Goal: Information Seeking & Learning: Learn about a topic

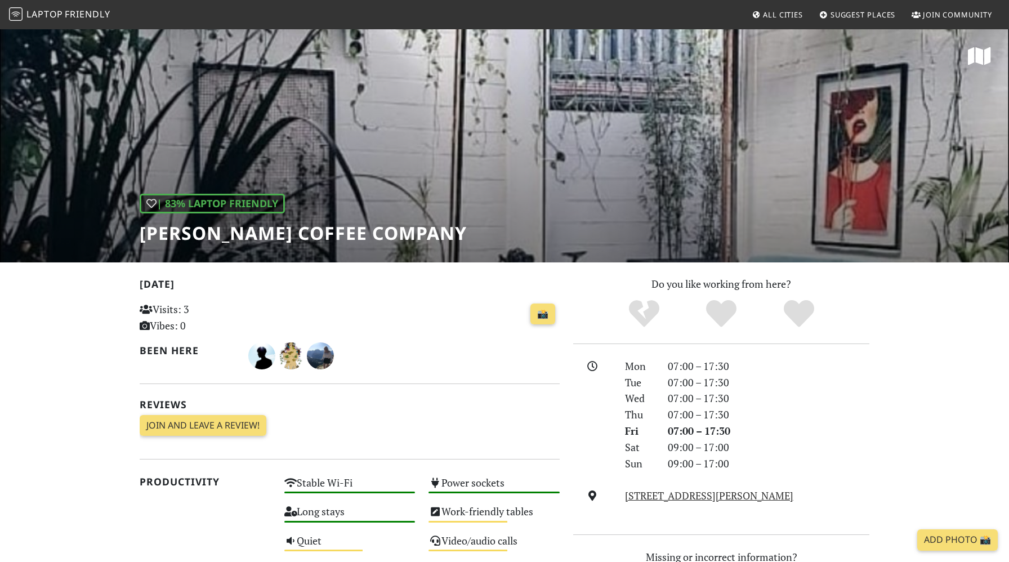
click at [836, 16] on span "Suggest Places" at bounding box center [863, 15] width 65 height 10
click at [15, 13] on img at bounding box center [16, 14] width 14 height 14
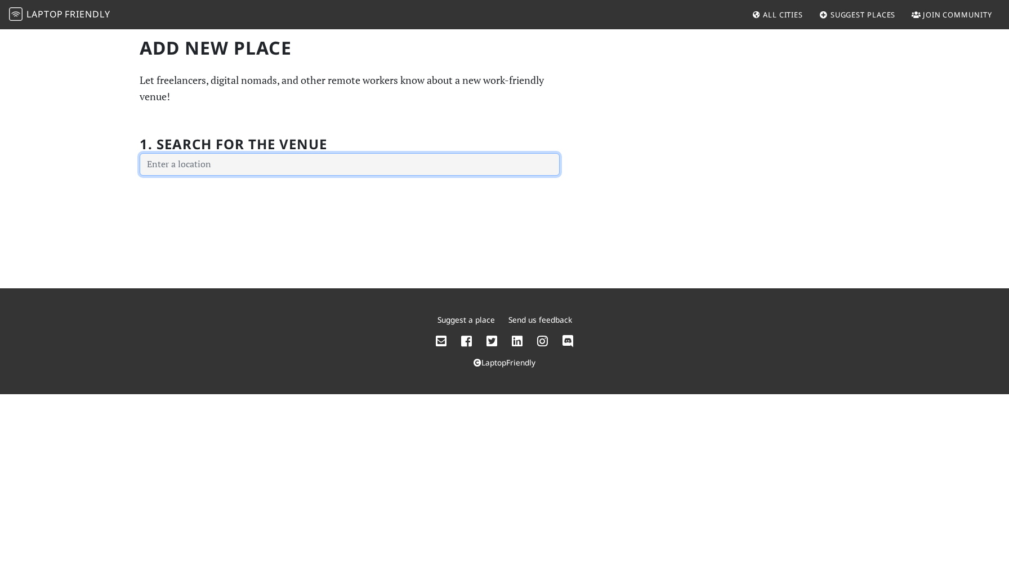
click at [274, 169] on input "text" at bounding box center [350, 164] width 420 height 23
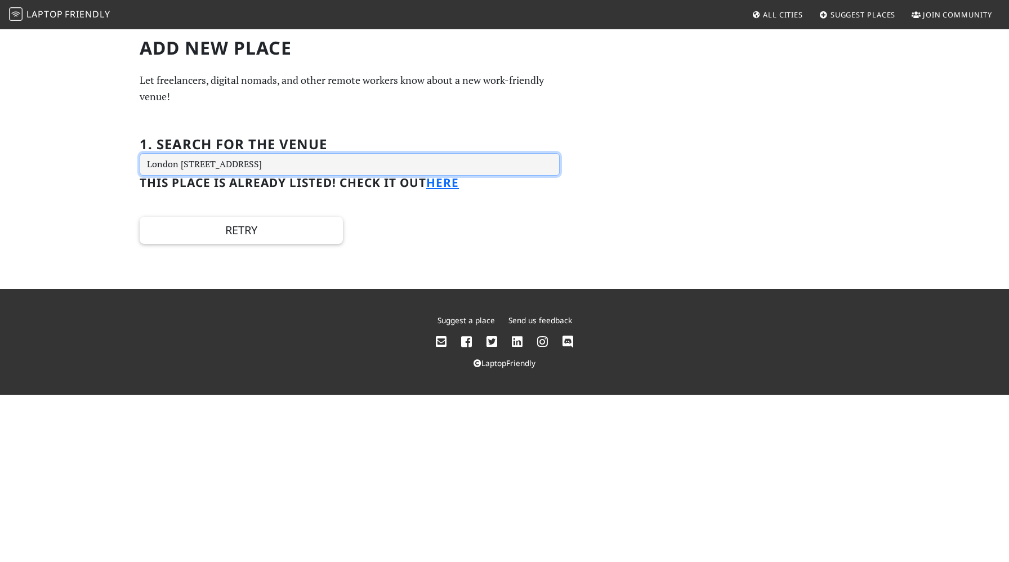
type input "London Luton Airport (LTN), Airport Way, Luton LU2 9LY, UK"
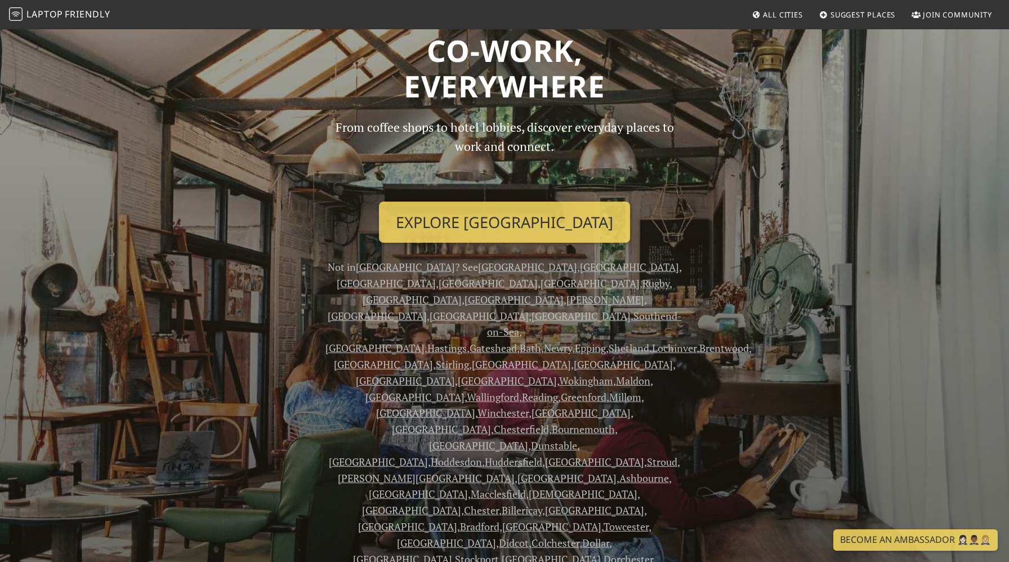
scroll to position [61, 0]
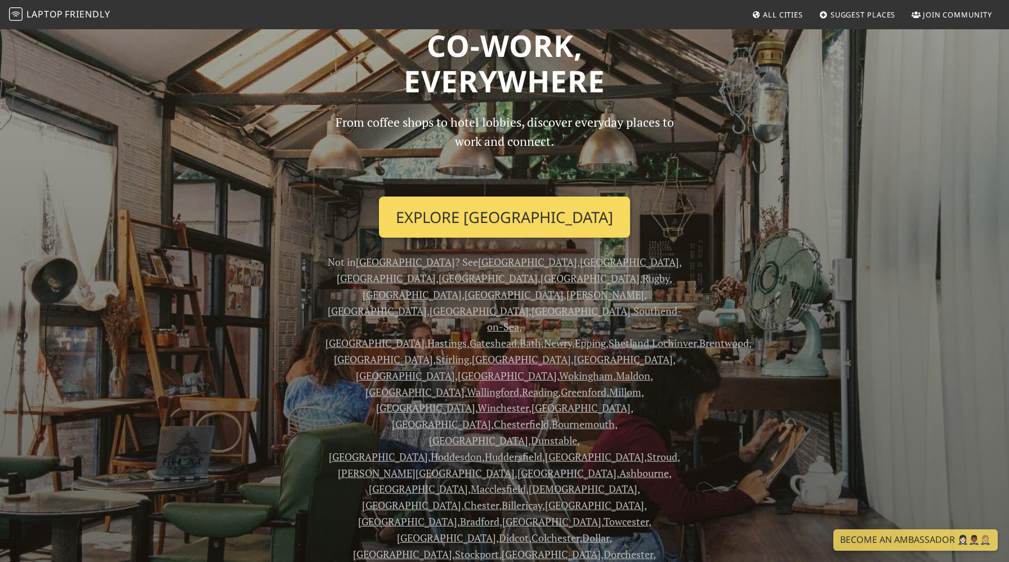
click at [473, 208] on link "Explore London" at bounding box center [504, 218] width 251 height 42
click at [472, 222] on link "Explore London" at bounding box center [504, 218] width 251 height 42
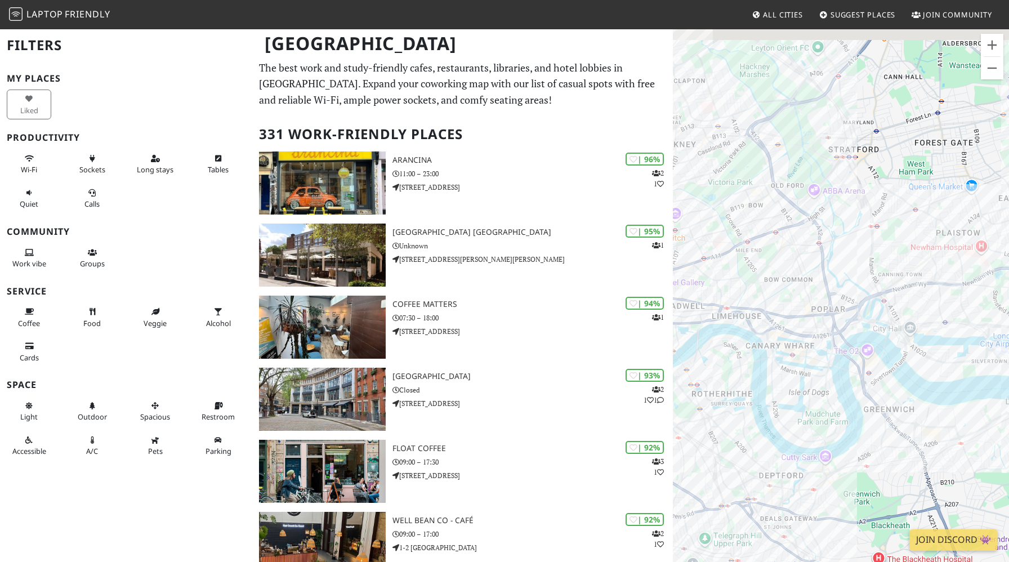
drag, startPoint x: 859, startPoint y: 240, endPoint x: 889, endPoint y: 438, distance: 200.5
click at [889, 438] on div at bounding box center [841, 309] width 336 height 562
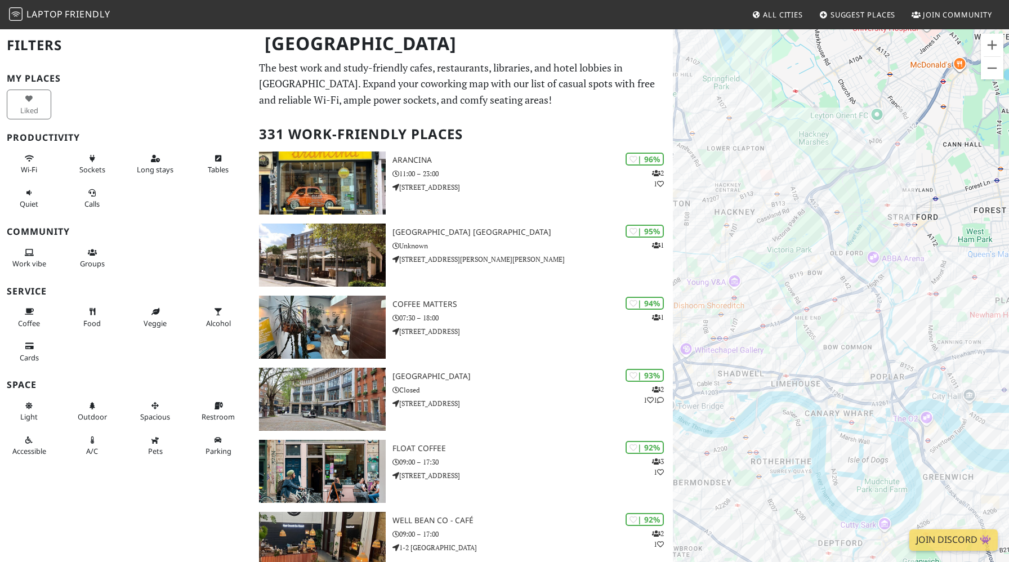
drag, startPoint x: 781, startPoint y: 184, endPoint x: 852, endPoint y: 261, distance: 104.8
click at [852, 261] on div at bounding box center [841, 309] width 336 height 562
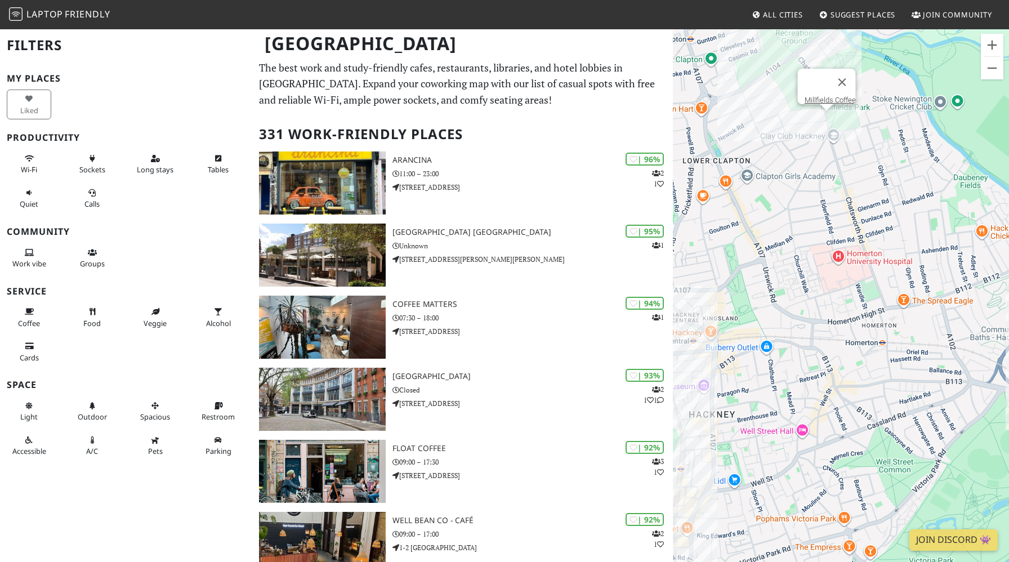
click at [827, 118] on div "Millfields Coffee" at bounding box center [841, 309] width 336 height 562
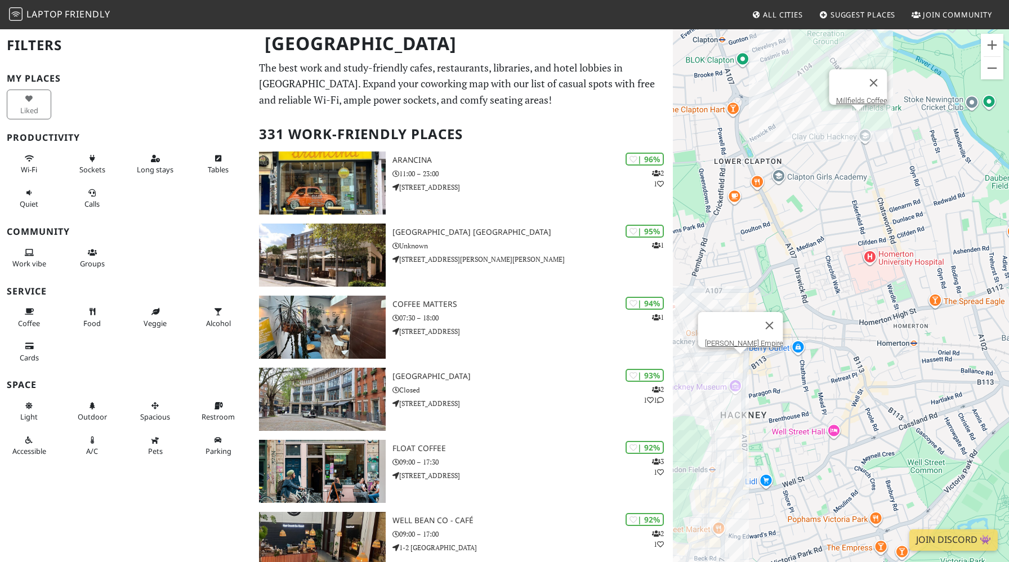
click at [742, 365] on div "Millfields Coffee Hackney Empire" at bounding box center [841, 309] width 336 height 562
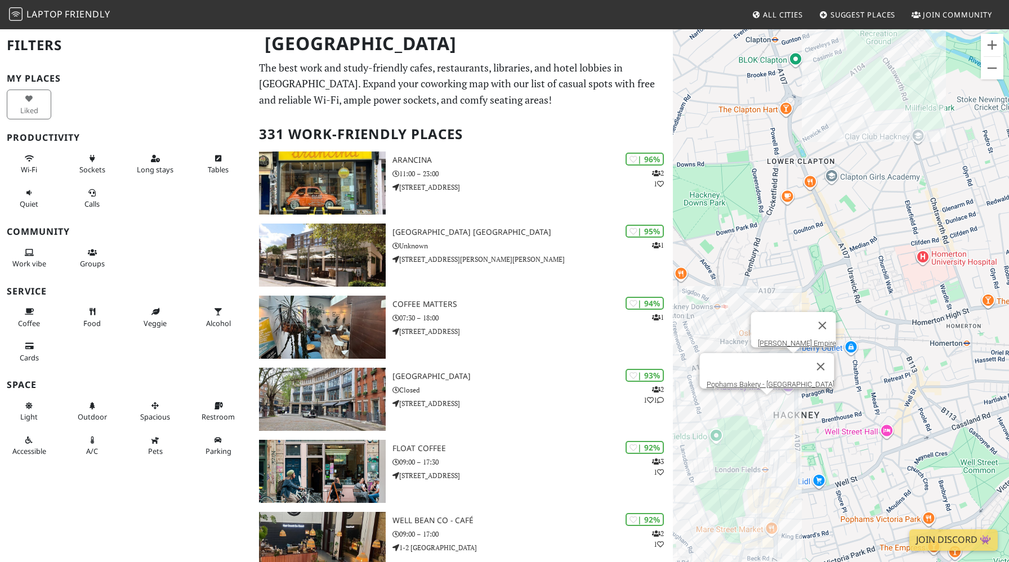
click at [714, 405] on div "Hackney Empire Pophams Bakery - London Fields" at bounding box center [841, 309] width 336 height 562
click at [767, 397] on div "Hackney Empire Pophams Bakery - London Fields" at bounding box center [841, 309] width 336 height 562
click at [835, 305] on div "Pophams Bakery - London Fields" at bounding box center [841, 309] width 336 height 562
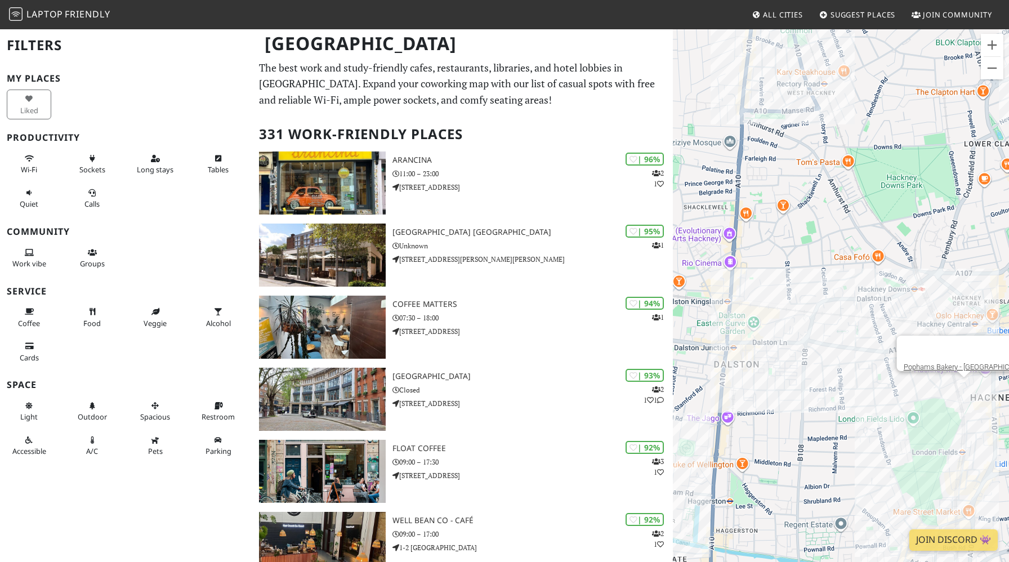
drag, startPoint x: 805, startPoint y: 257, endPoint x: 1005, endPoint y: 239, distance: 200.7
click at [1005, 239] on div "Pophams Bakery - London Fields" at bounding box center [841, 309] width 336 height 562
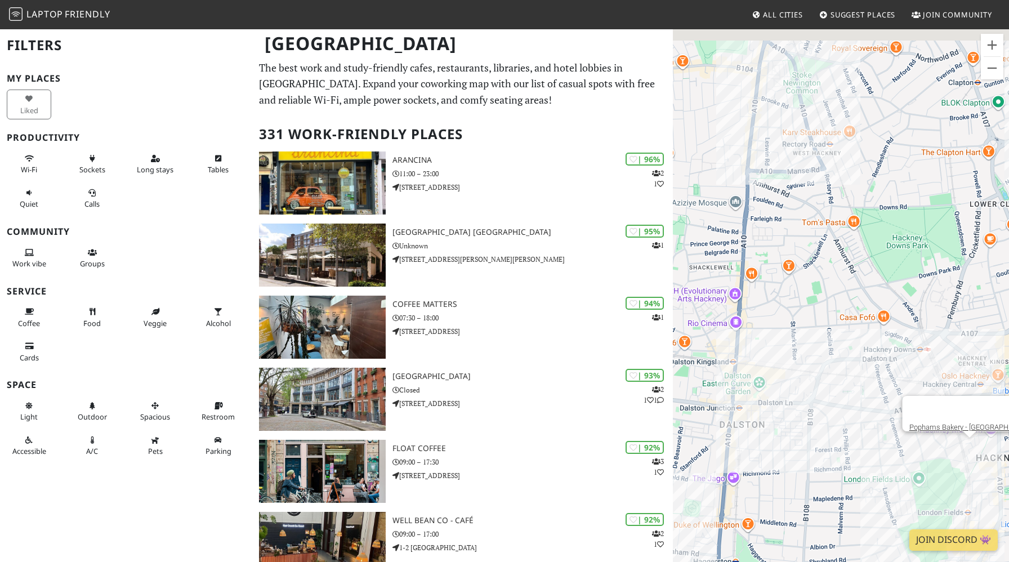
drag, startPoint x: 836, startPoint y: 234, endPoint x: 846, endPoint y: 313, distance: 78.9
click at [846, 313] on div "Pophams Bakery - London Fields" at bounding box center [841, 309] width 336 height 562
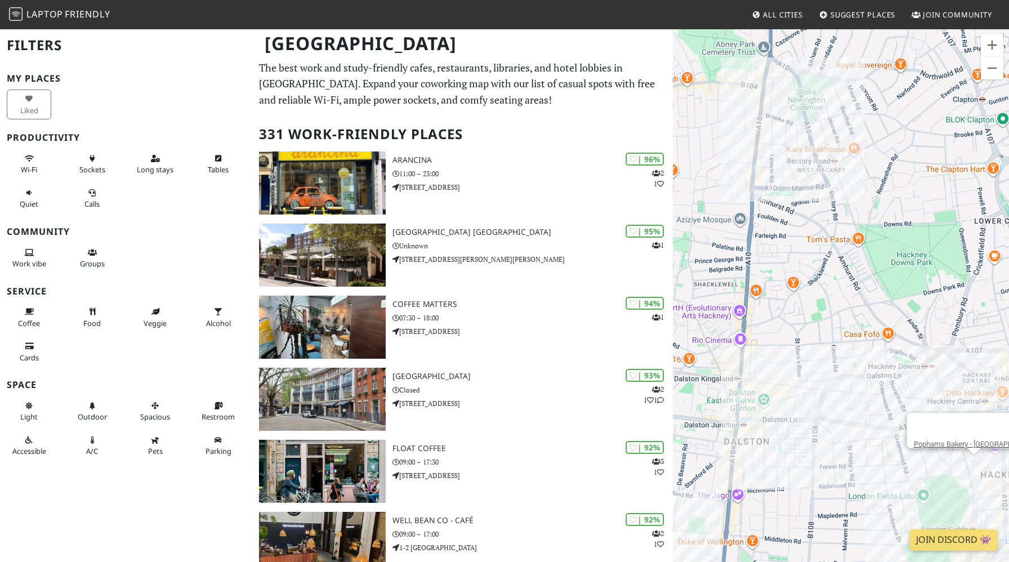
click at [760, 157] on div "Pophams Bakery - London Fields" at bounding box center [841, 309] width 336 height 562
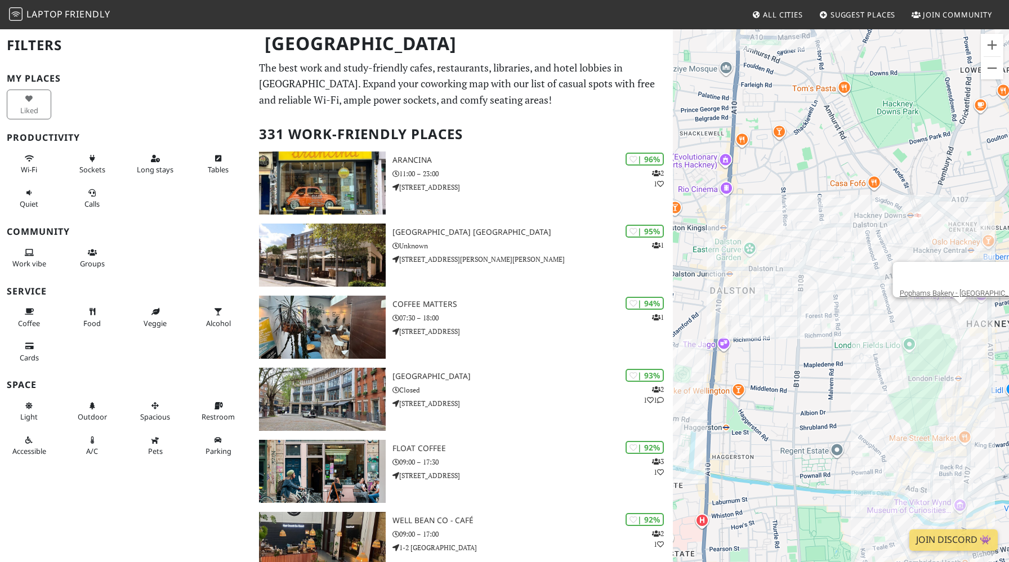
drag, startPoint x: 805, startPoint y: 367, endPoint x: 791, endPoint y: 214, distance: 153.2
click at [791, 214] on div "Pophams Bakery - London Fields" at bounding box center [841, 309] width 336 height 562
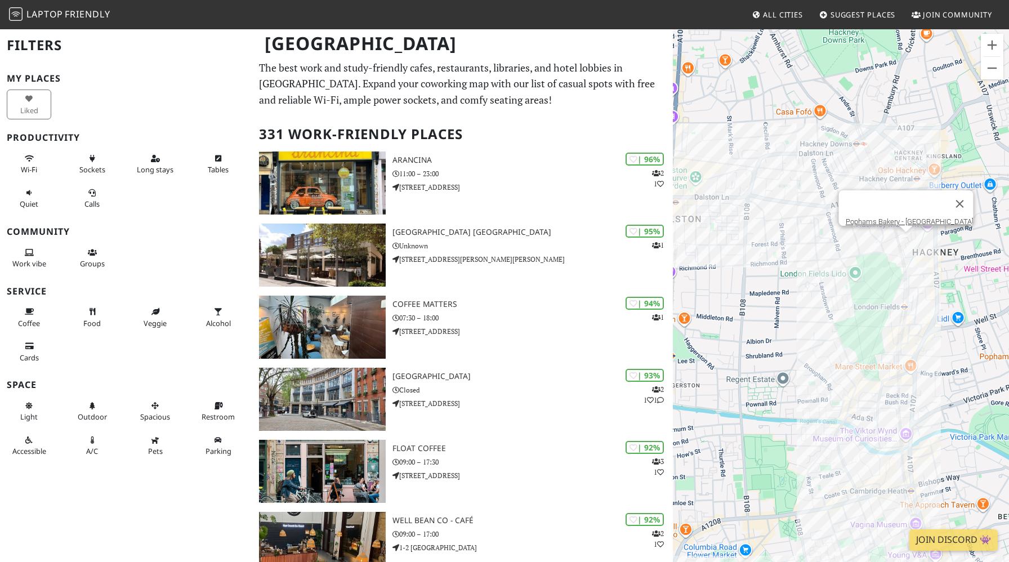
drag, startPoint x: 820, startPoint y: 302, endPoint x: 763, endPoint y: 230, distance: 92.3
click at [763, 230] on div "Pophams Bakery - London Fields" at bounding box center [841, 309] width 336 height 562
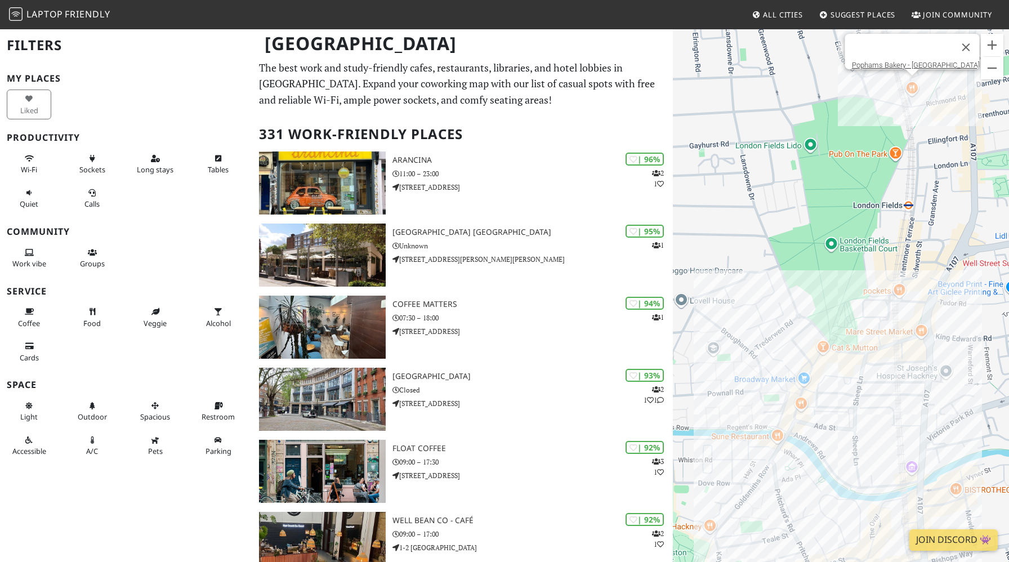
drag, startPoint x: 896, startPoint y: 408, endPoint x: 813, endPoint y: 324, distance: 118.3
click at [813, 324] on div "Pophams Bakery - London Fields" at bounding box center [841, 309] width 336 height 562
click at [819, 350] on div "Pophams Bakery - London Fields Route Broadway Market" at bounding box center [841, 309] width 336 height 562
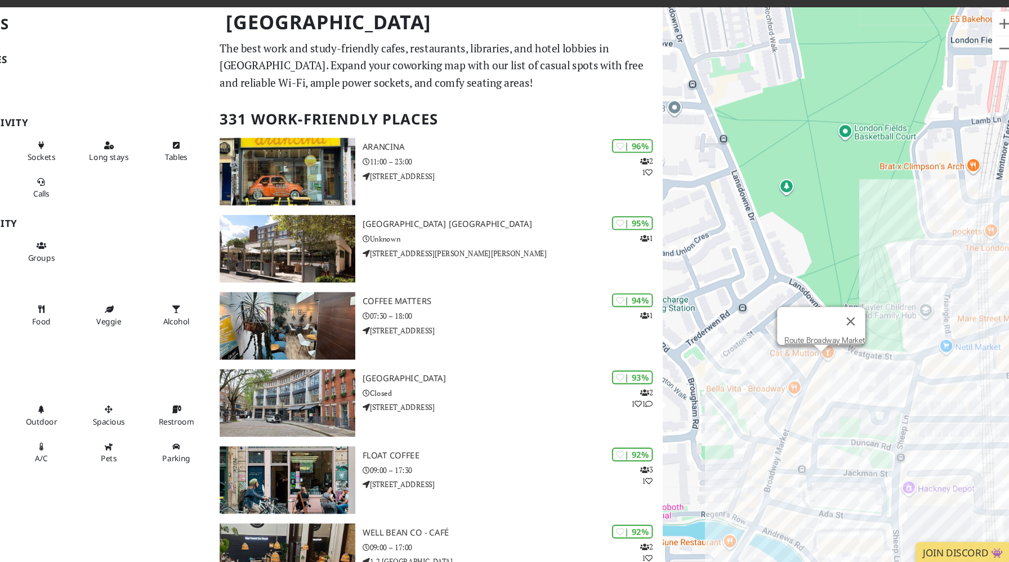
click at [819, 350] on div at bounding box center [821, 348] width 14 height 7
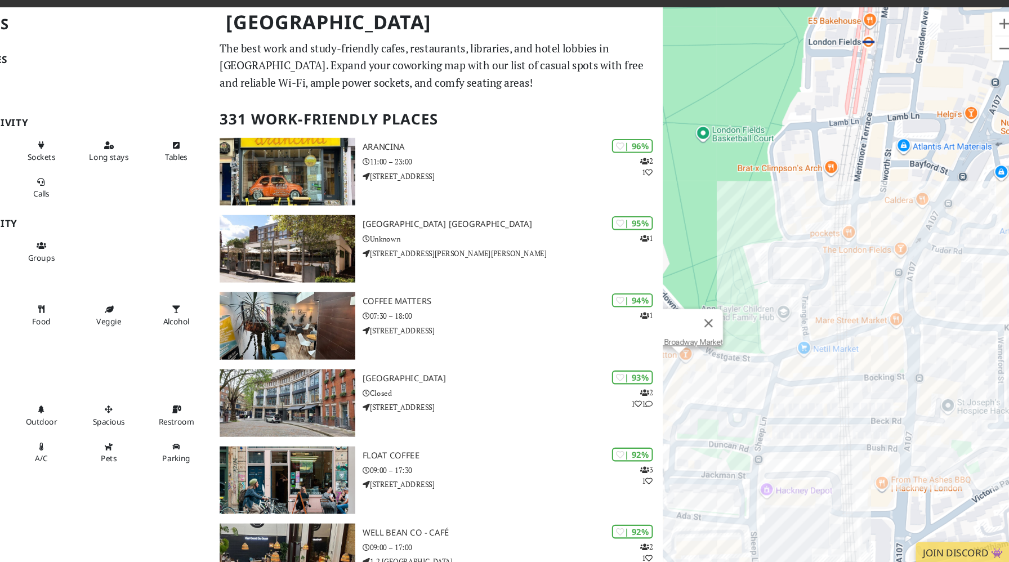
drag, startPoint x: 924, startPoint y: 358, endPoint x: 788, endPoint y: 359, distance: 136.3
click at [788, 359] on div "Route Broadway Market" at bounding box center [841, 309] width 336 height 562
click at [866, 347] on div "Route Broadway Market MONTY & Co." at bounding box center [841, 309] width 336 height 562
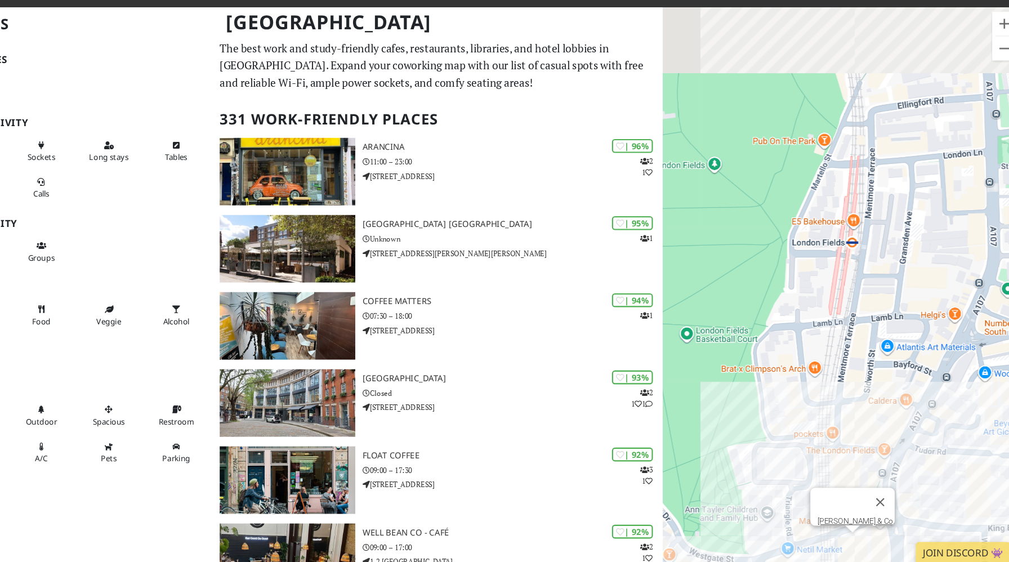
drag, startPoint x: 831, startPoint y: 230, endPoint x: 786, endPoint y: 548, distance: 321.3
click at [786, 548] on div "MONTY & Co." at bounding box center [841, 309] width 336 height 562
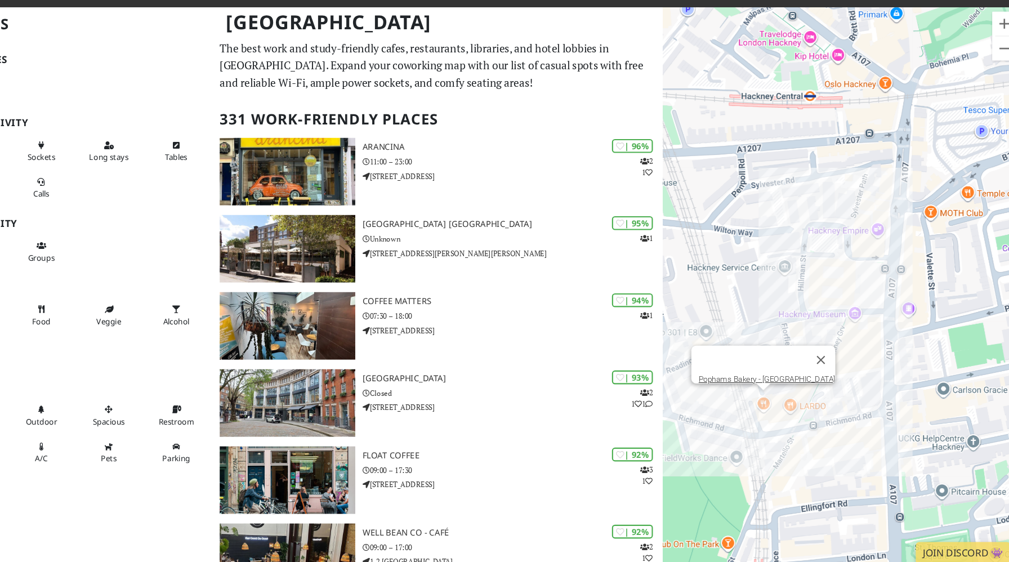
click at [770, 395] on div "MONTY & Co. Pophams Bakery - London Fields" at bounding box center [841, 309] width 336 height 562
click at [875, 238] on div "Pophams Bakery - London Fields Hackney Empire" at bounding box center [841, 309] width 336 height 562
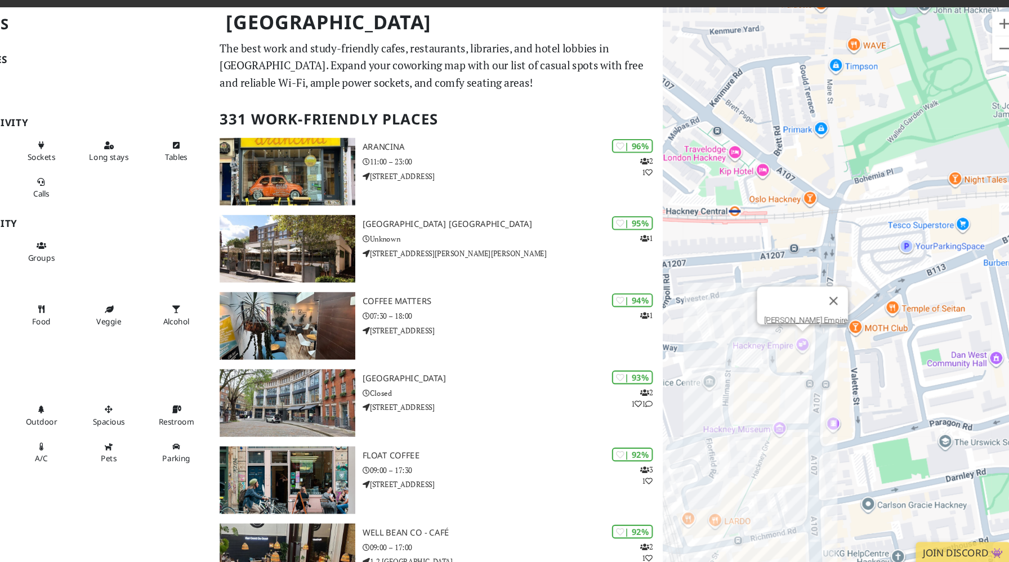
drag, startPoint x: 941, startPoint y: 282, endPoint x: 871, endPoint y: 390, distance: 128.8
click at [871, 390] on div "Hackney Empire" at bounding box center [841, 309] width 336 height 562
click at [797, 212] on div "Hackney Empire" at bounding box center [841, 309] width 336 height 562
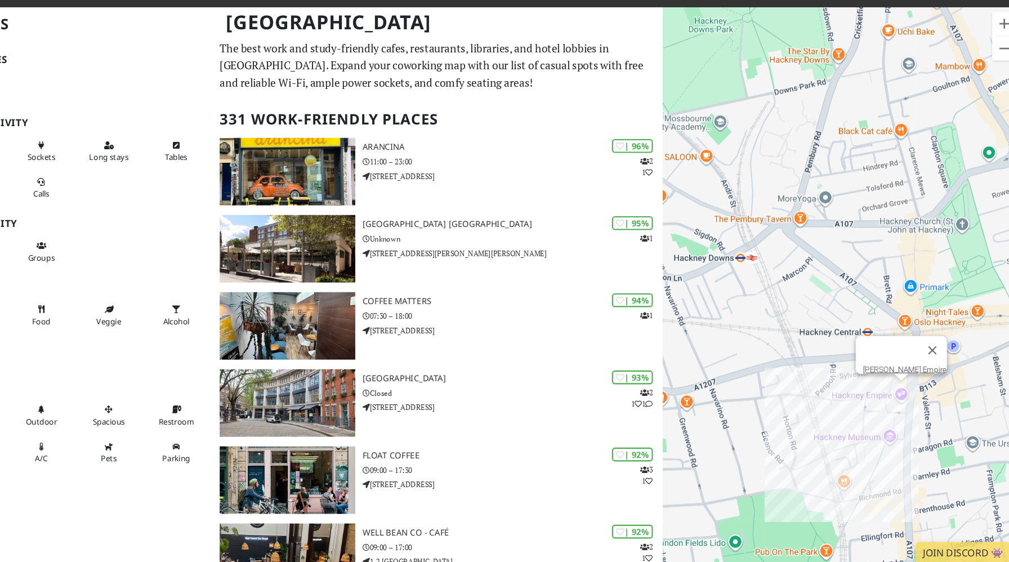
drag, startPoint x: 755, startPoint y: 200, endPoint x: 810, endPoint y: 297, distance: 112.2
click at [810, 297] on div "Hackney Empire" at bounding box center [841, 309] width 336 height 562
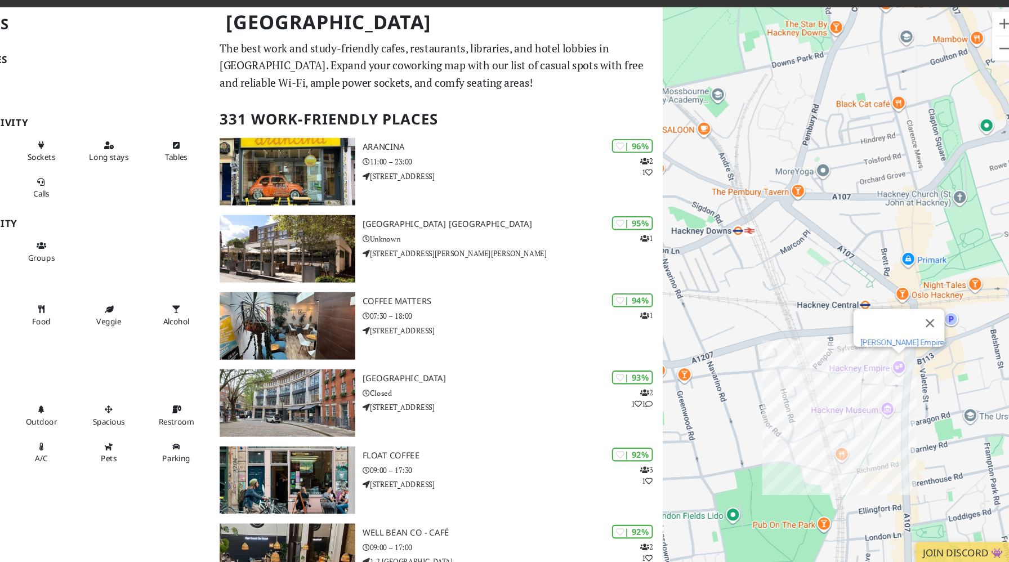
click at [876, 338] on link "Hackney Empire" at bounding box center [897, 342] width 78 height 8
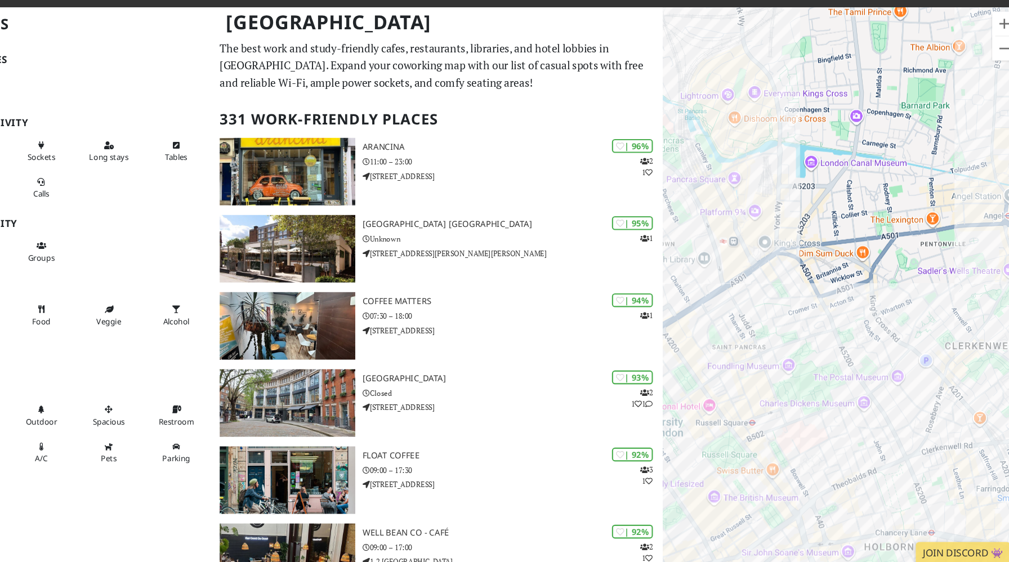
drag, startPoint x: 798, startPoint y: 289, endPoint x: 702, endPoint y: 338, distance: 108.3
click at [701, 338] on div "Hackney Empire" at bounding box center [841, 309] width 336 height 562
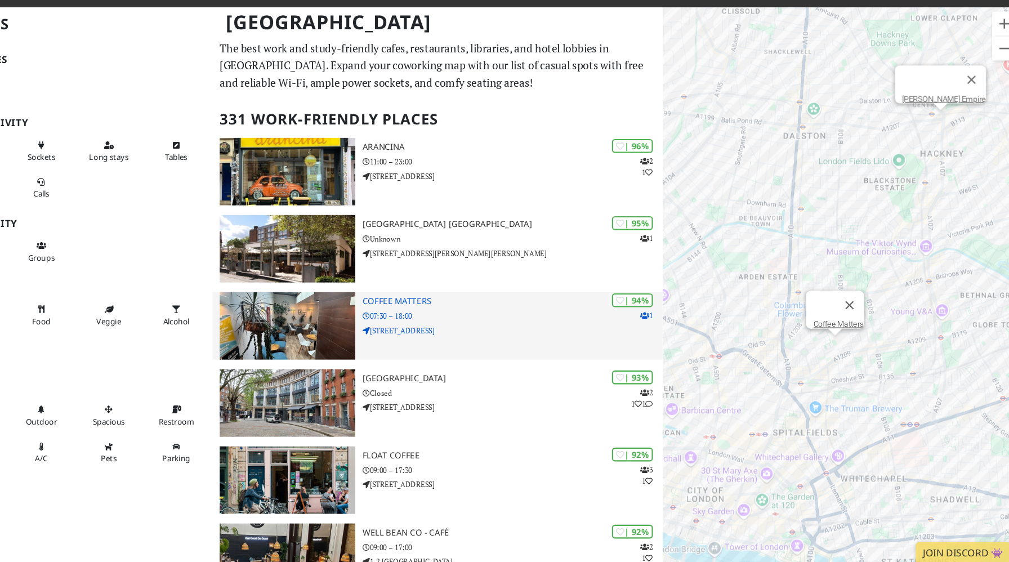
drag, startPoint x: 786, startPoint y: 293, endPoint x: 533, endPoint y: 299, distance: 252.9
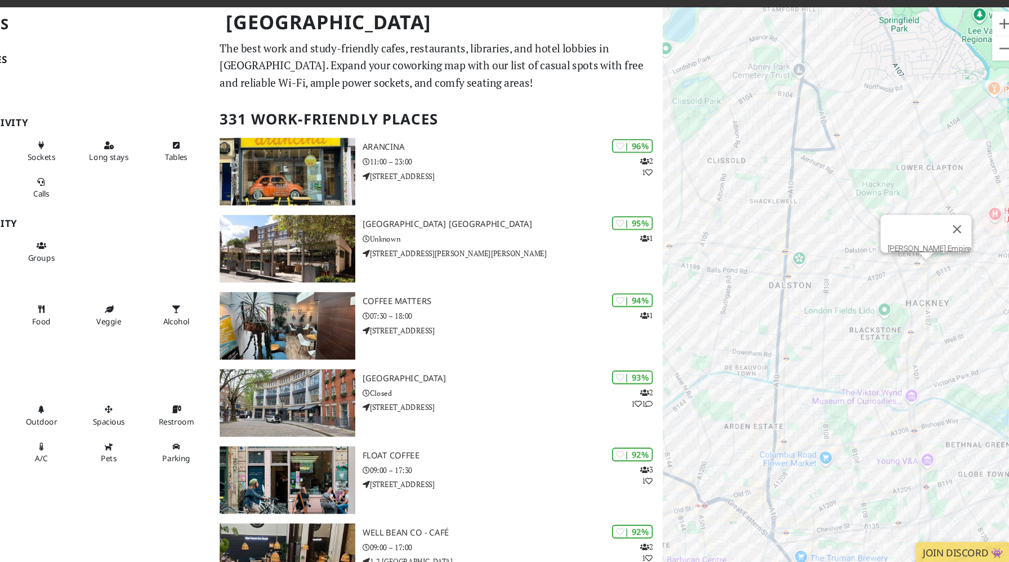
drag, startPoint x: 823, startPoint y: 171, endPoint x: 807, endPoint y: 314, distance: 144.4
click at [807, 314] on div "Hackney Empire" at bounding box center [841, 309] width 336 height 562
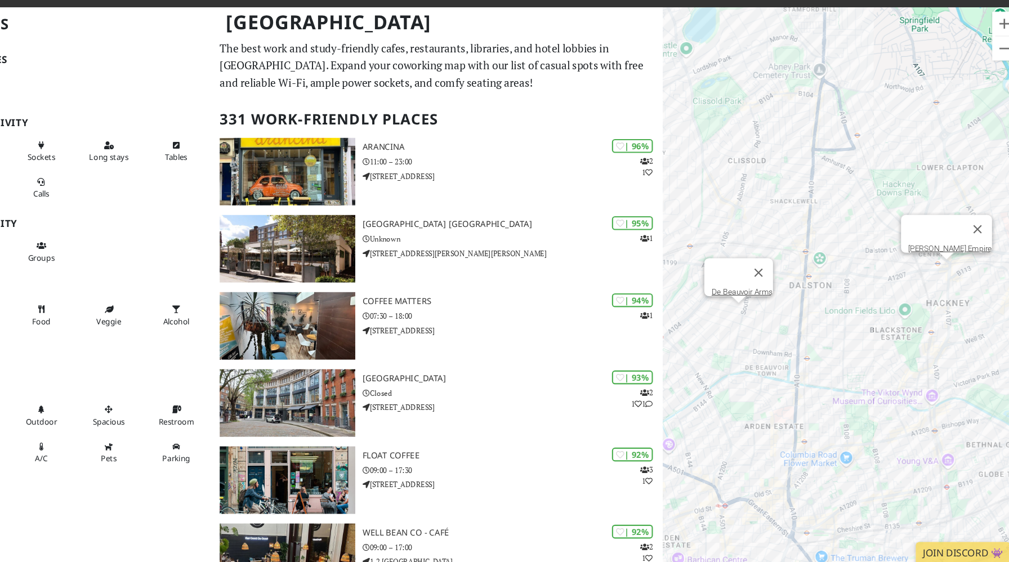
click at [747, 312] on div "Hackney Empire De Beauvoir Arms" at bounding box center [841, 309] width 336 height 562
click at [743, 291] on link "De Beauvoir Arms" at bounding box center [747, 295] width 57 height 8
click at [775, 367] on div "De Beauvoir Arms" at bounding box center [841, 309] width 336 height 562
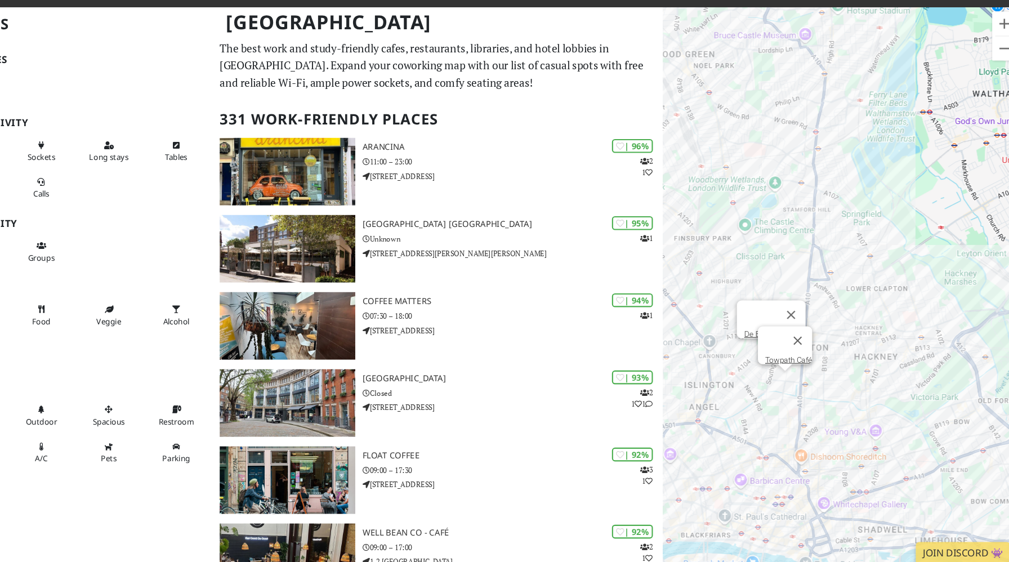
click at [785, 379] on div "De Beauvoir Arms Towpath Café" at bounding box center [841, 309] width 336 height 562
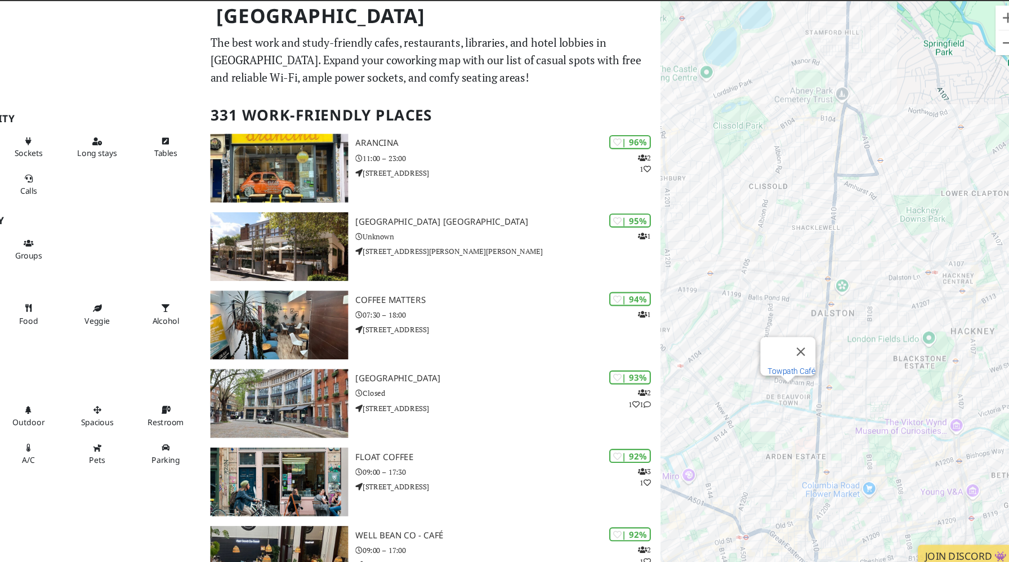
click at [782, 365] on link "Towpath Café" at bounding box center [793, 369] width 44 height 8
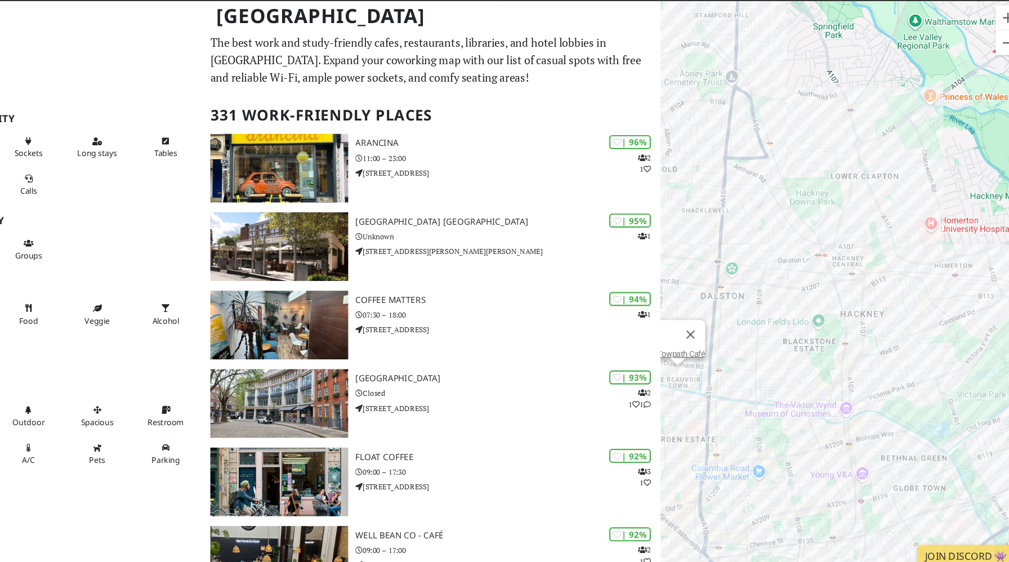
drag, startPoint x: 811, startPoint y: 297, endPoint x: 709, endPoint y: 279, distance: 103.4
click at [709, 279] on div "Towpath Café" at bounding box center [841, 309] width 336 height 562
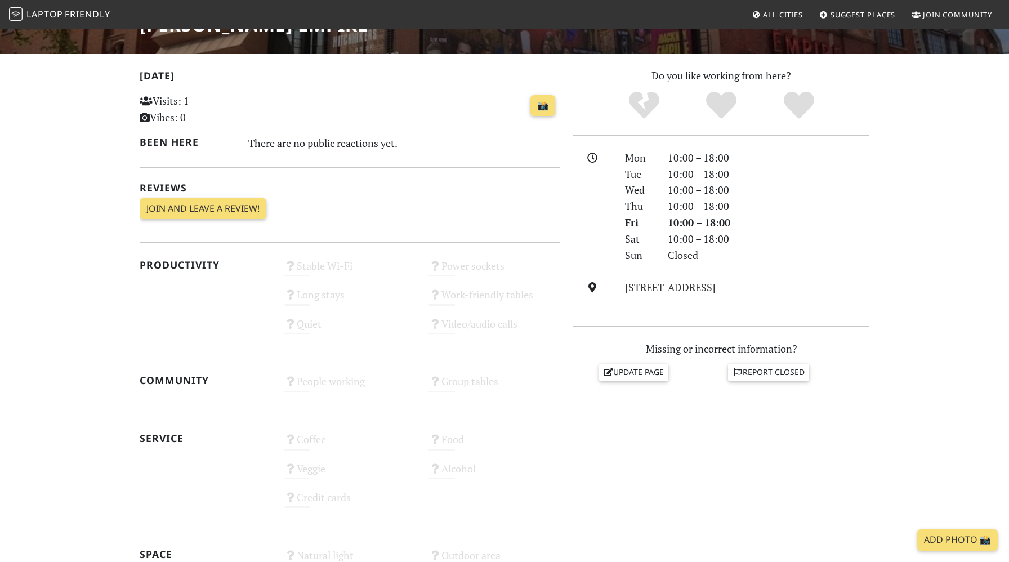
scroll to position [211, 0]
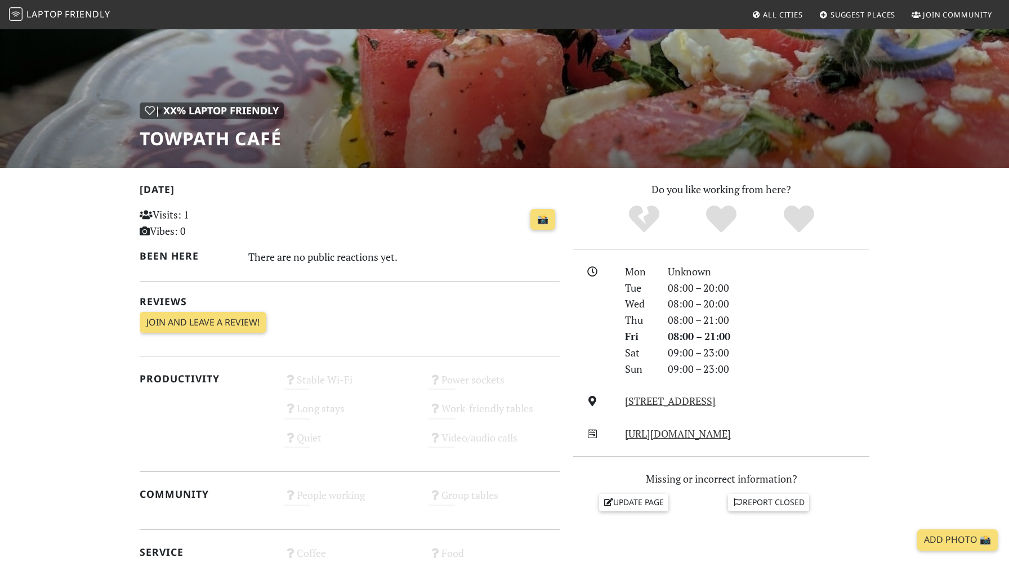
scroll to position [96, 0]
